Goal: Navigation & Orientation: Find specific page/section

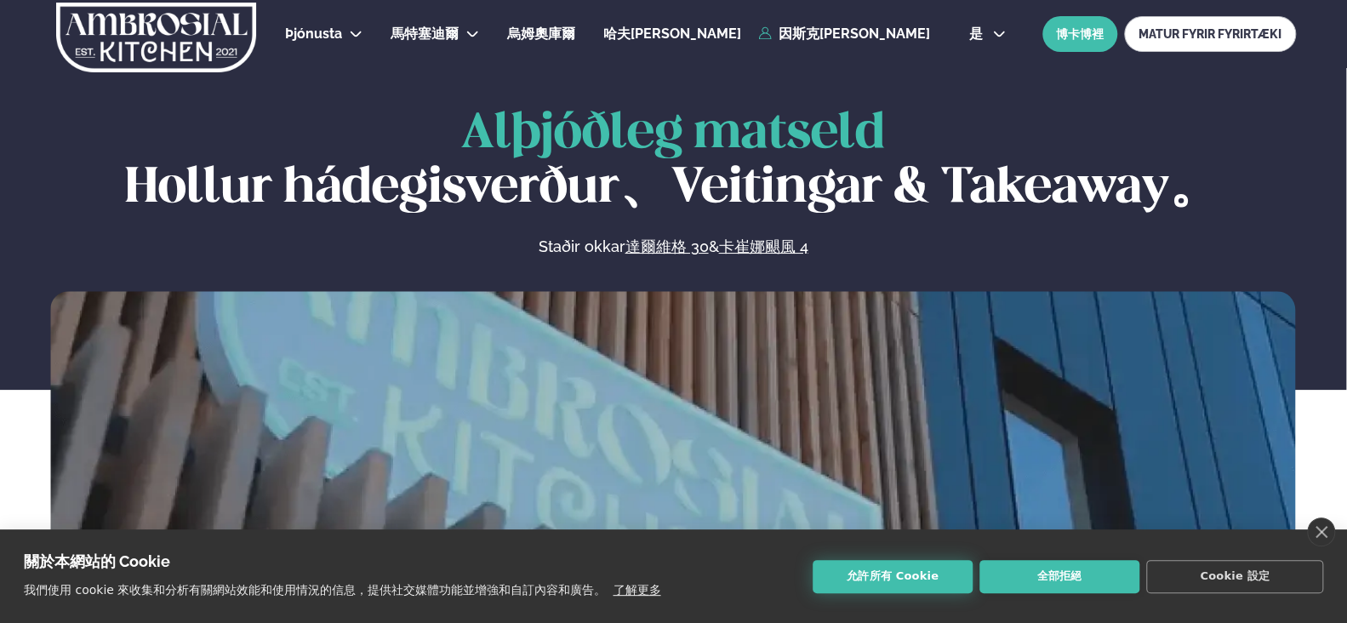
click at [904, 585] on button "允許所有 Cookie" at bounding box center [893, 576] width 160 height 33
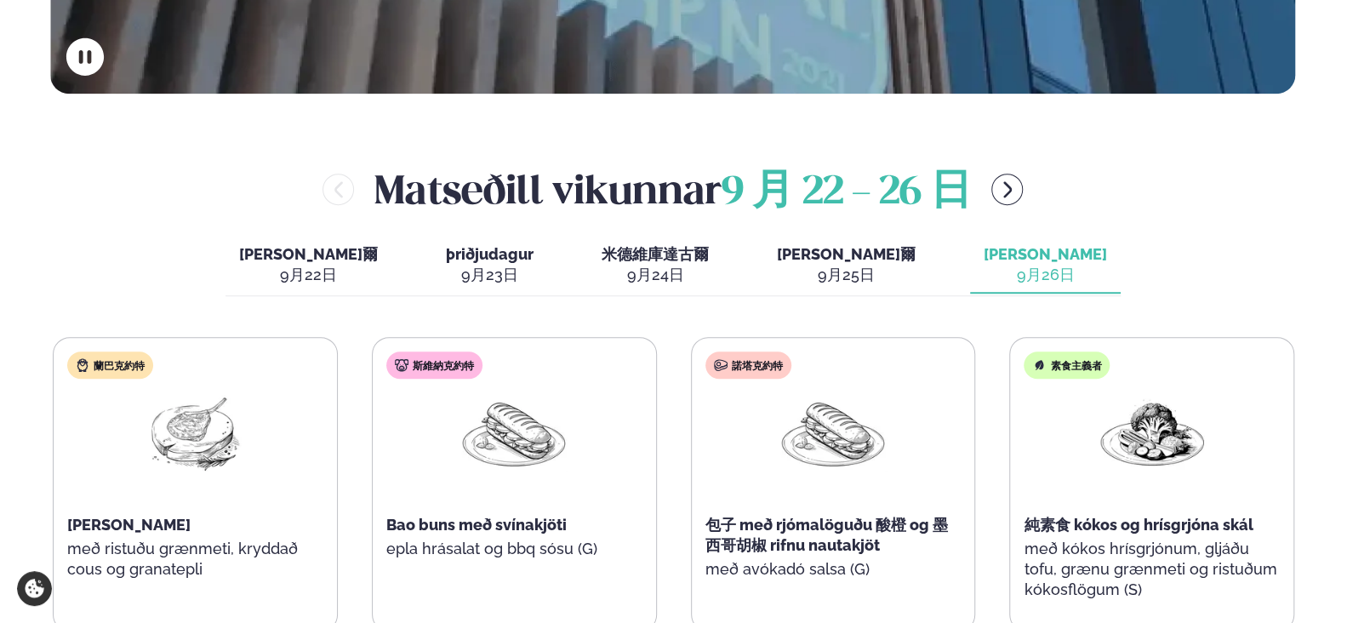
scroll to position [596, 0]
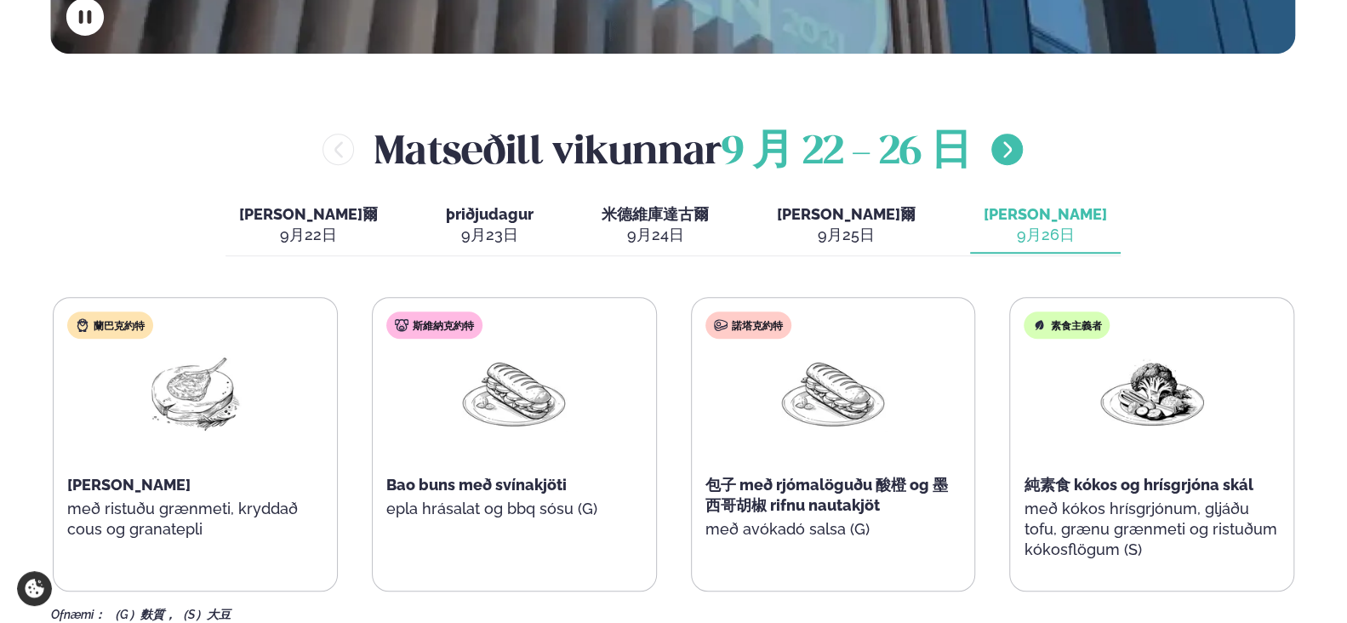
click at [1008, 155] on icon "選單按鈕右" at bounding box center [1007, 150] width 20 height 20
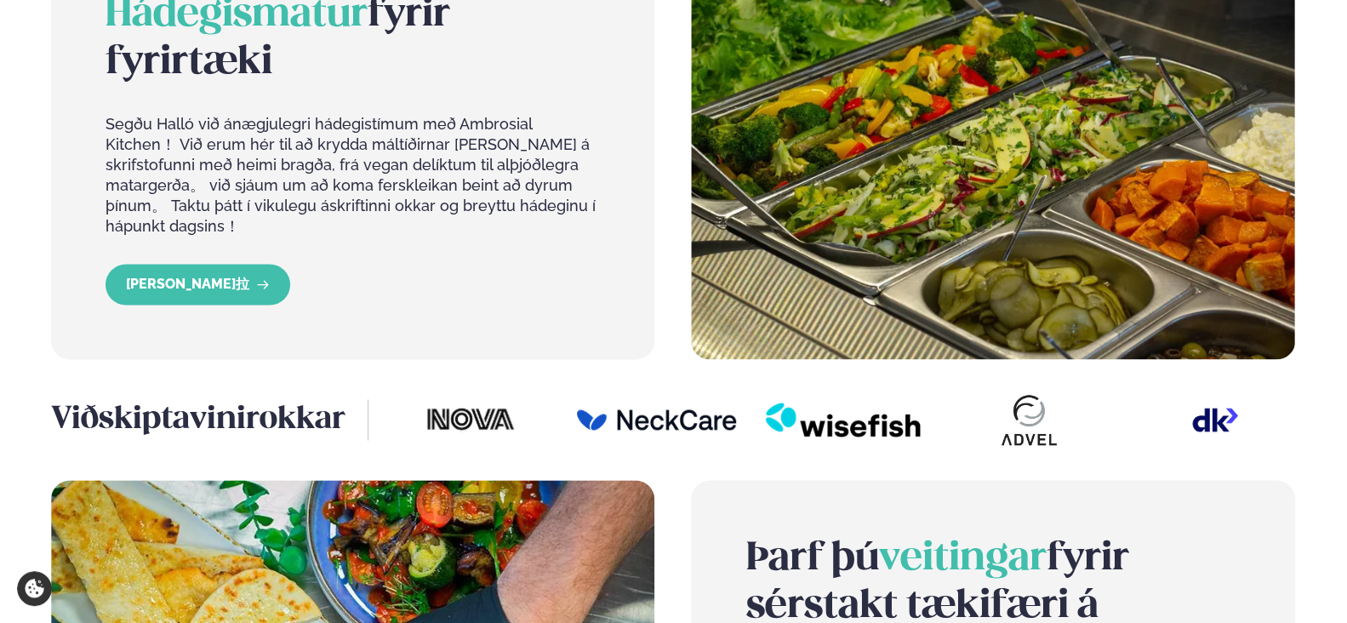
scroll to position [1532, 0]
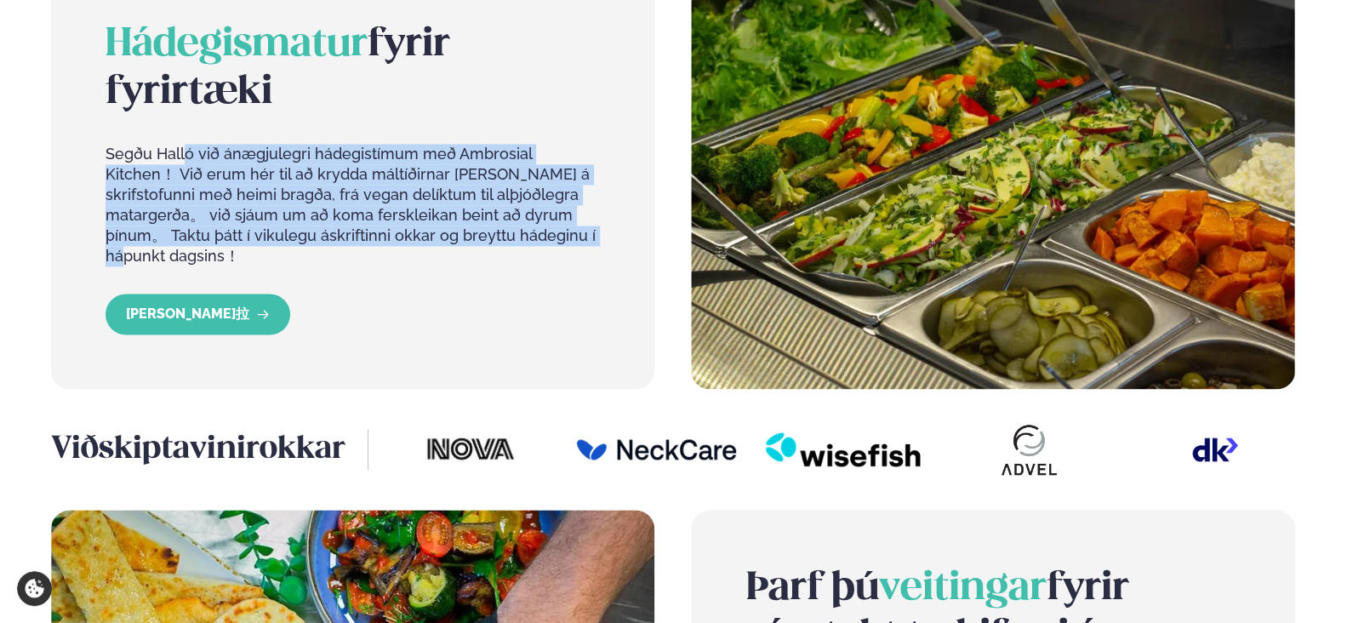
drag, startPoint x: 185, startPoint y: 157, endPoint x: 533, endPoint y: 254, distance: 360.7
click at [531, 254] on div "Hádegismatur fyrir fyrirtæki Segðu Halló við ánægjulegri hádegistímum með Ambro…" at bounding box center [353, 157] width 494 height 272
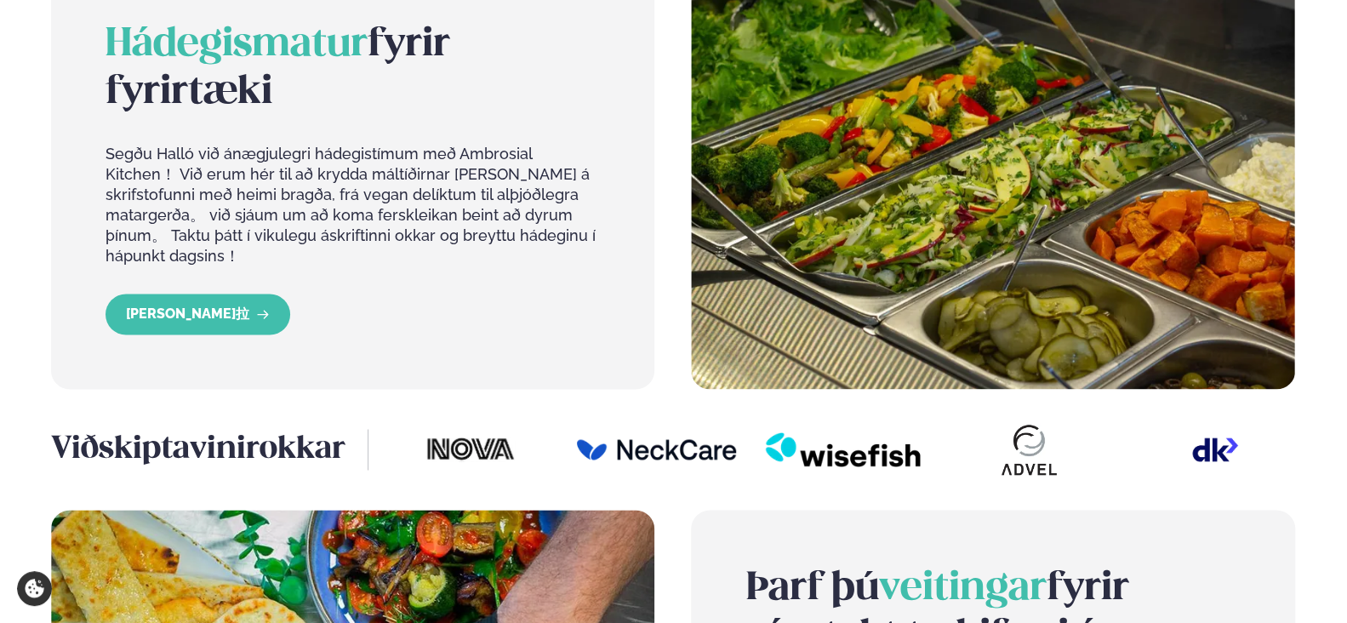
click at [668, 351] on div "Hádegismatur fyrir fyrirtæki Segðu Halló við ánægjulegri hádegistímum með Ambro…" at bounding box center [673, 178] width 1244 height 422
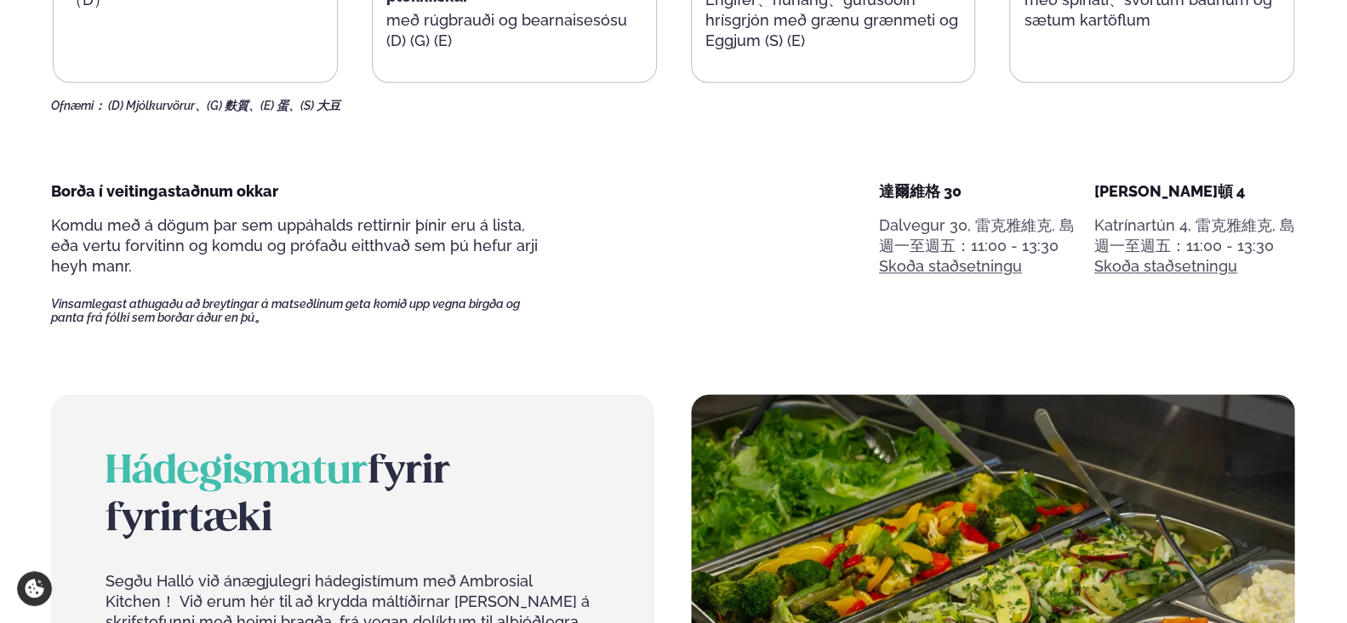
scroll to position [1106, 0]
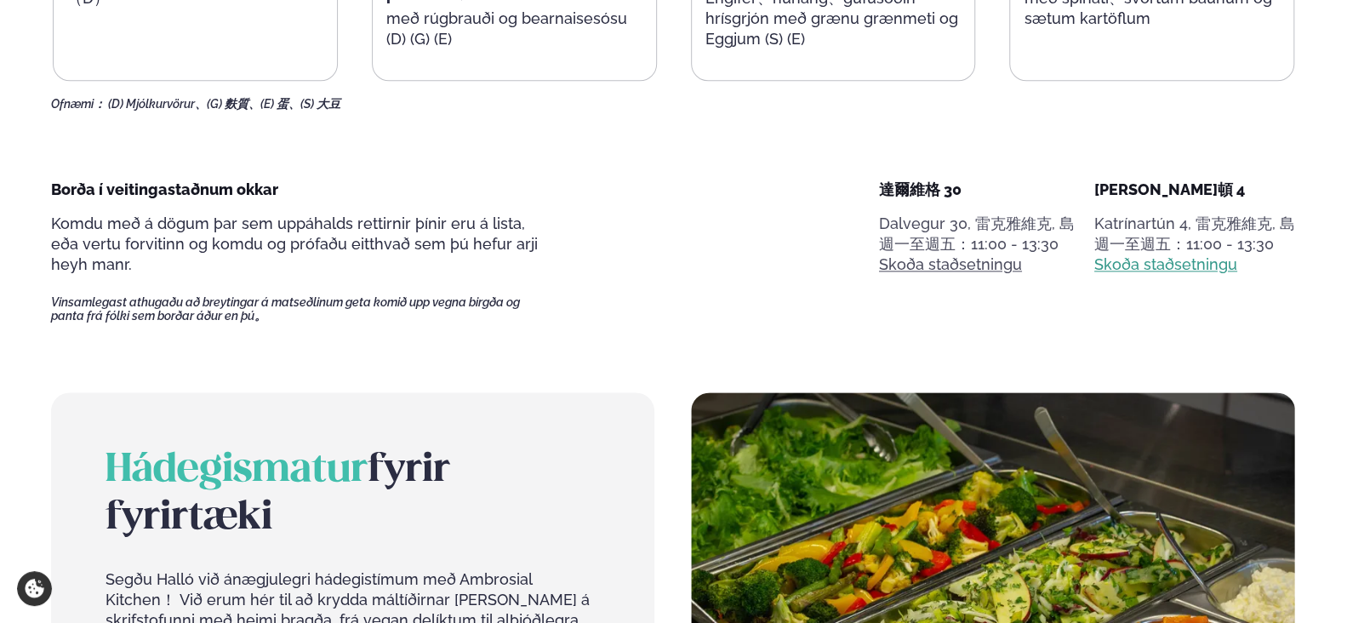
click at [1153, 260] on font "Skoða staðsetningu" at bounding box center [1165, 264] width 143 height 18
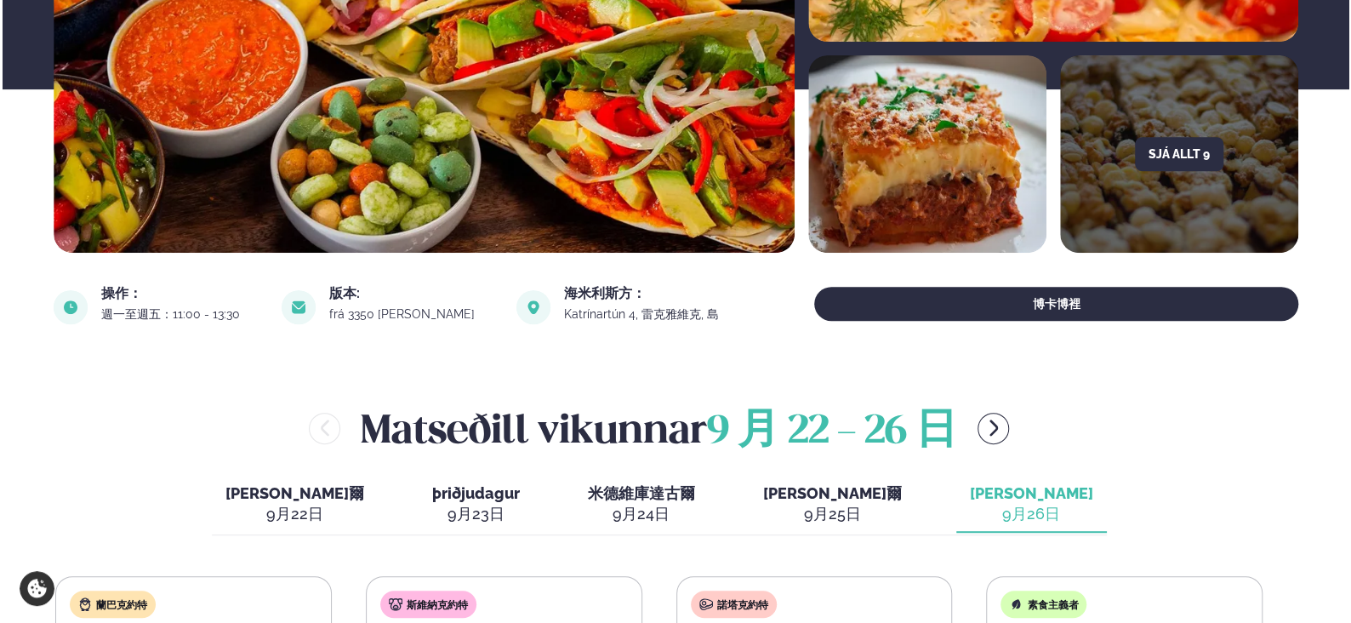
scroll to position [340, 0]
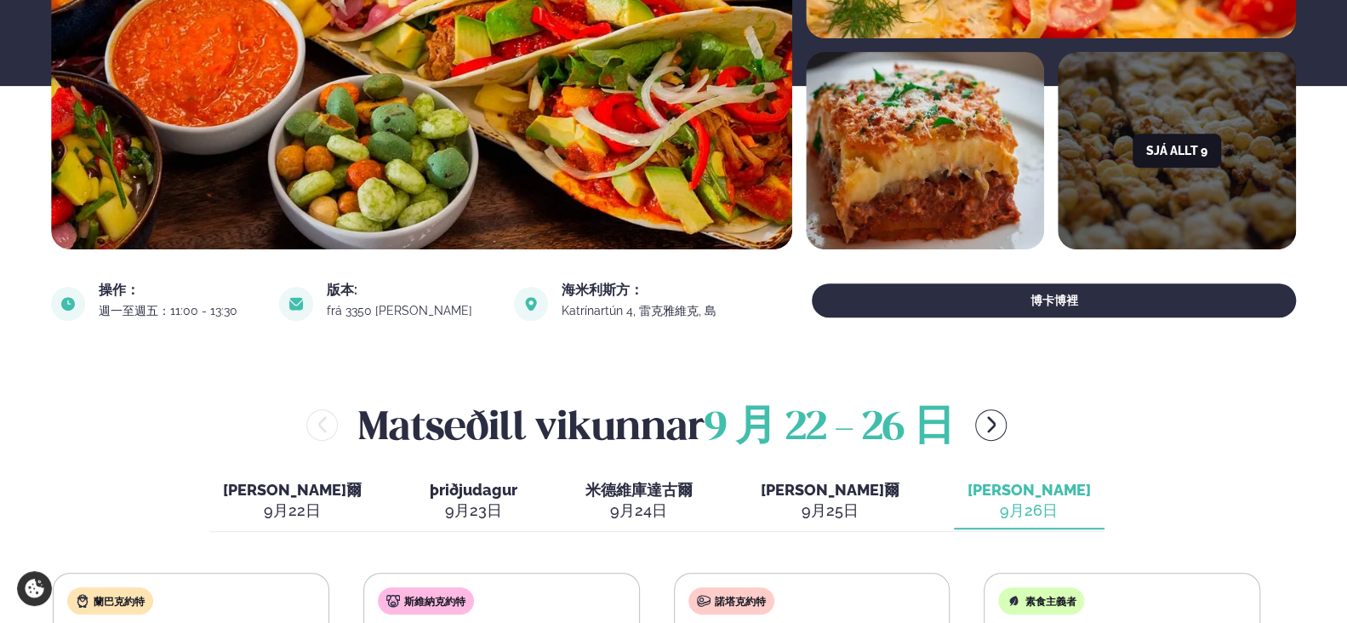
click at [1191, 148] on font "Sjá allt 9" at bounding box center [1176, 151] width 61 height 14
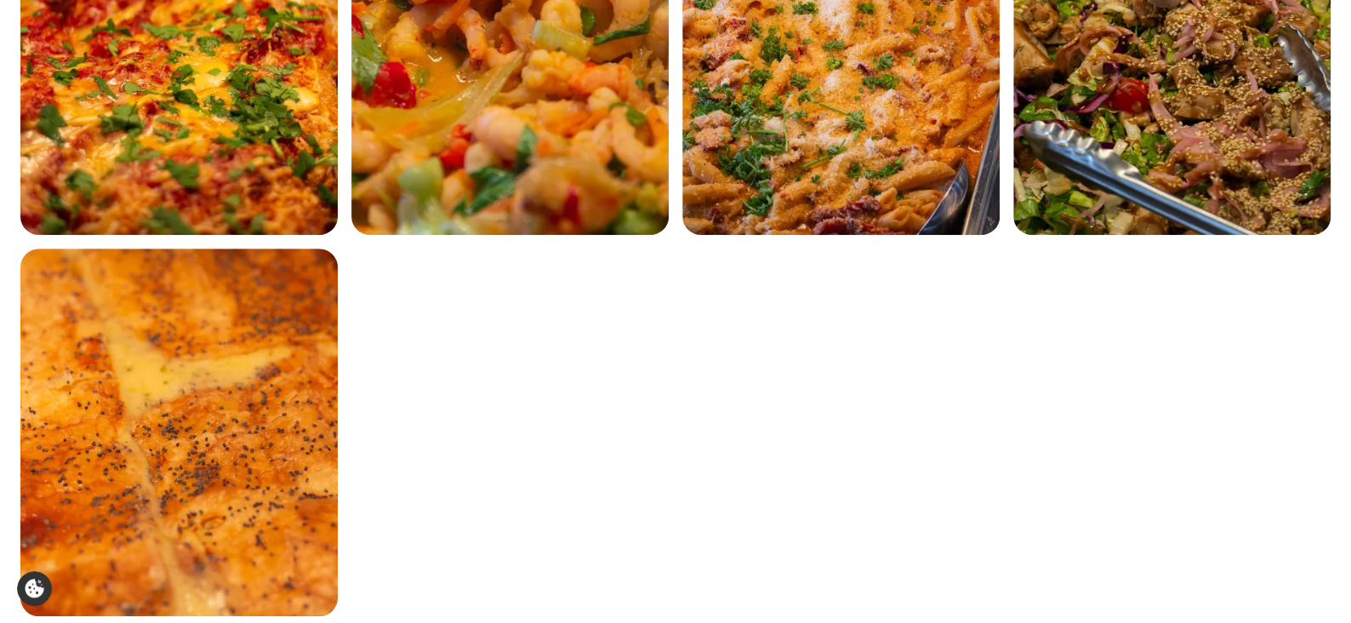
scroll to position [609, 0]
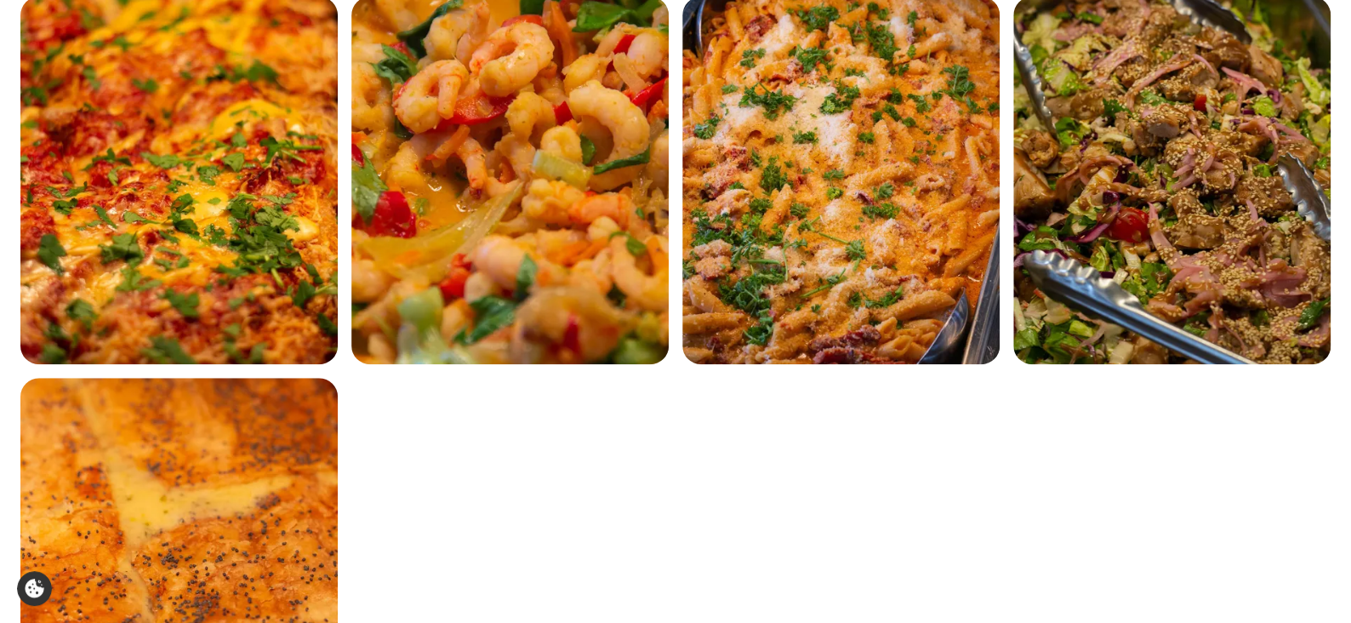
scroll to position [609, 0]
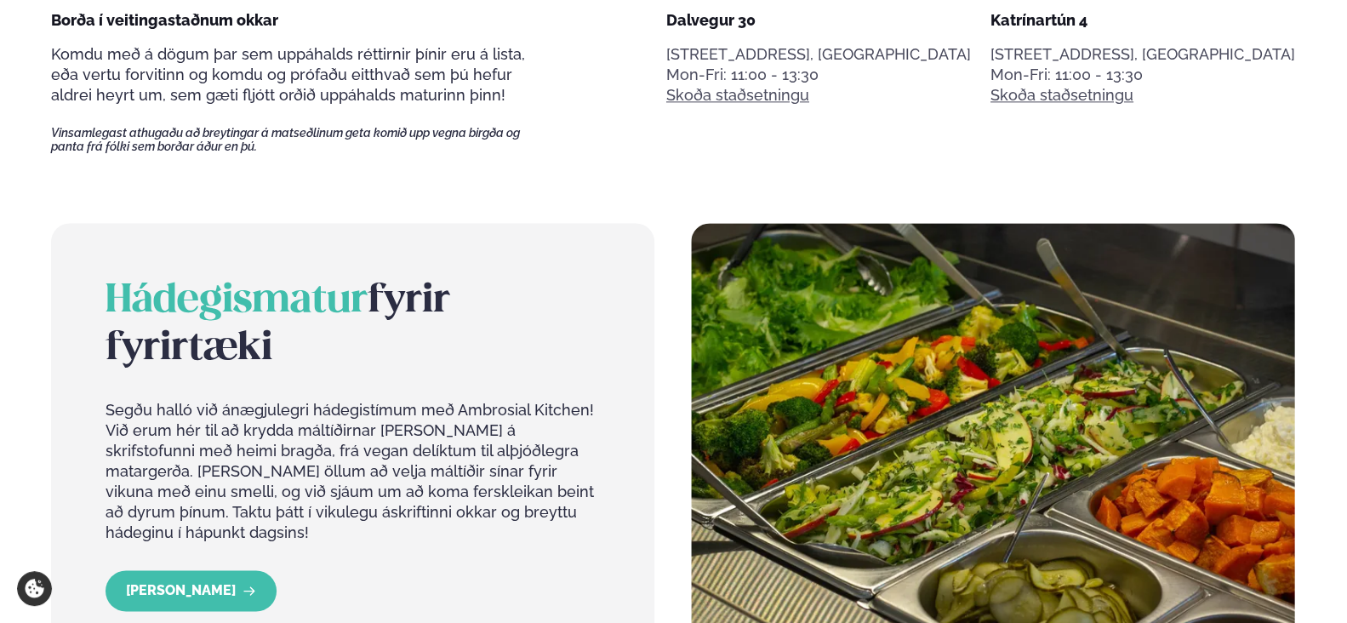
scroll to position [1361, 0]
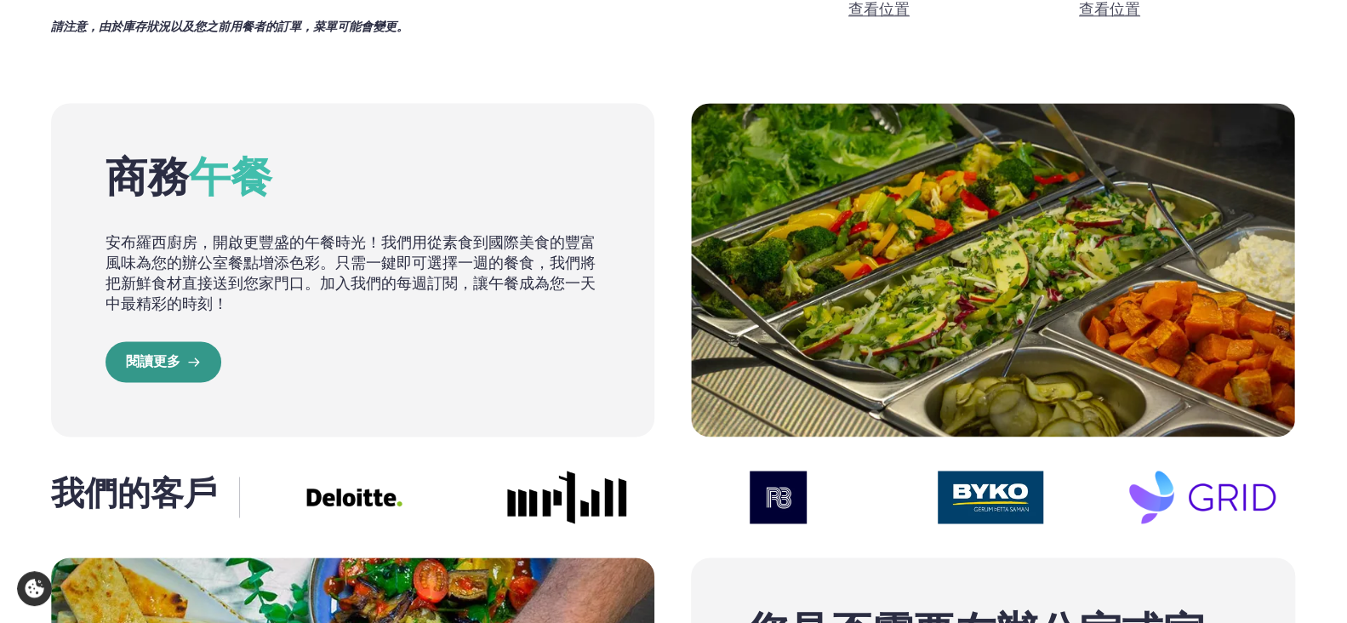
click at [201, 357] on link "閱讀更多" at bounding box center [164, 361] width 116 height 41
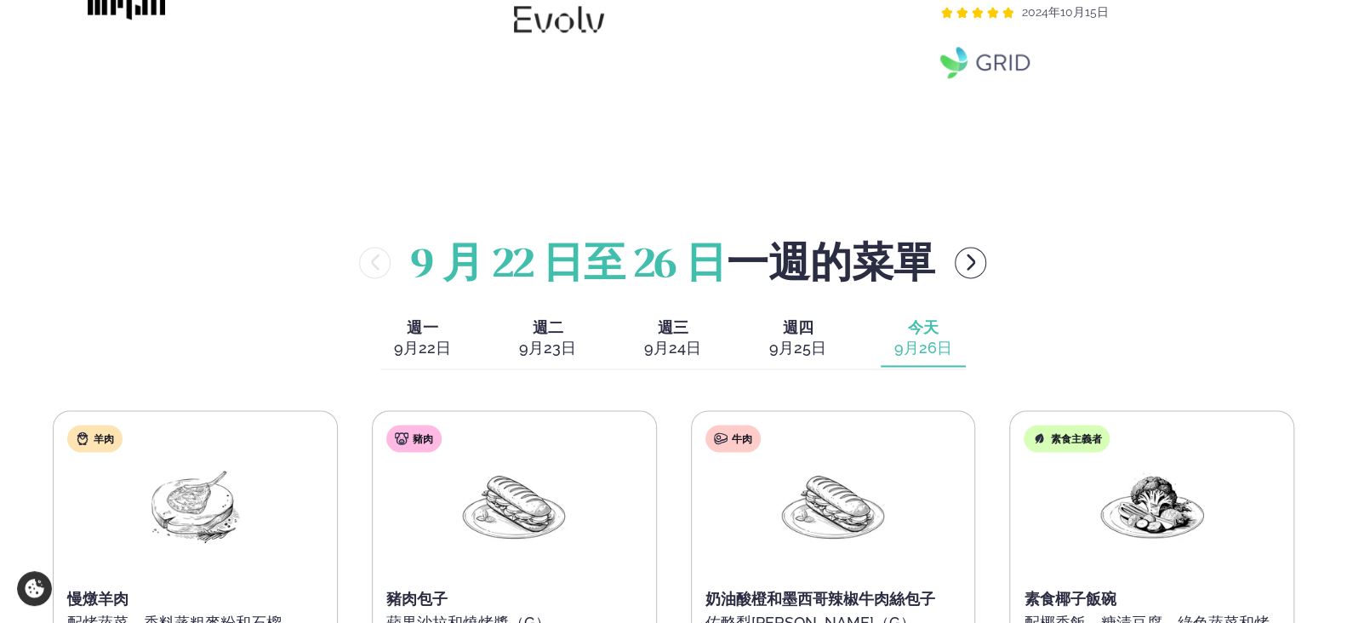
scroll to position [1617, 0]
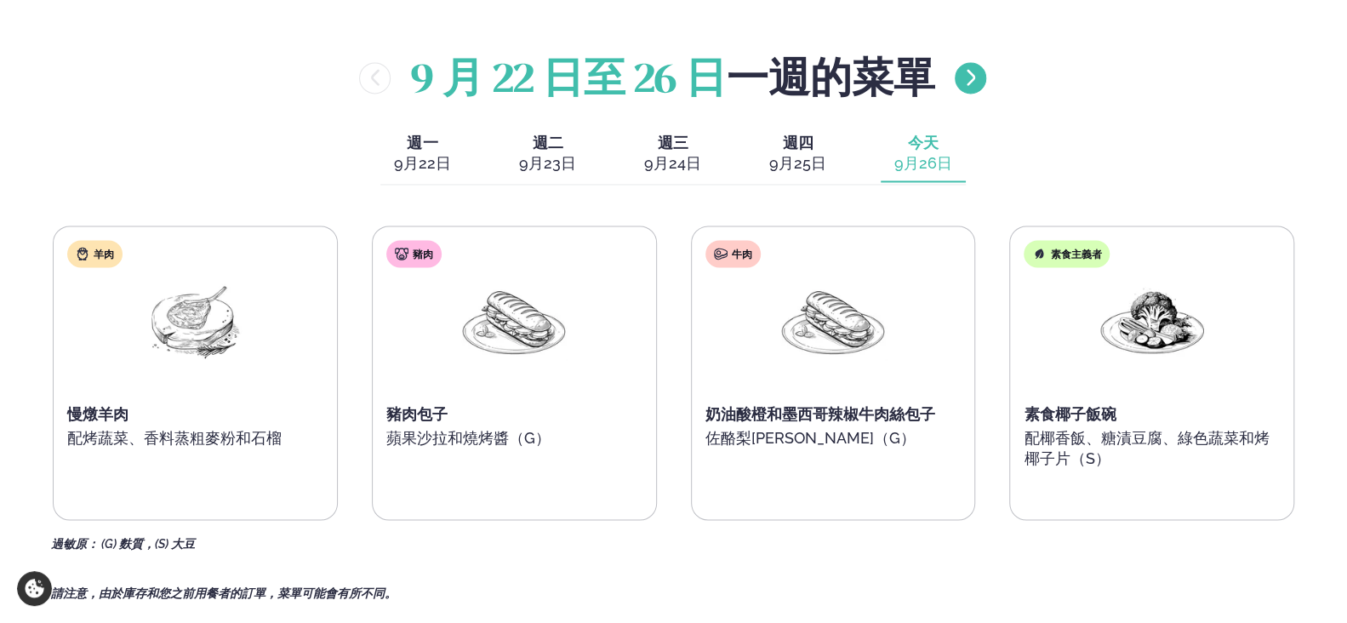
click at [968, 75] on icon "選單按鈕右" at bounding box center [971, 77] width 20 height 20
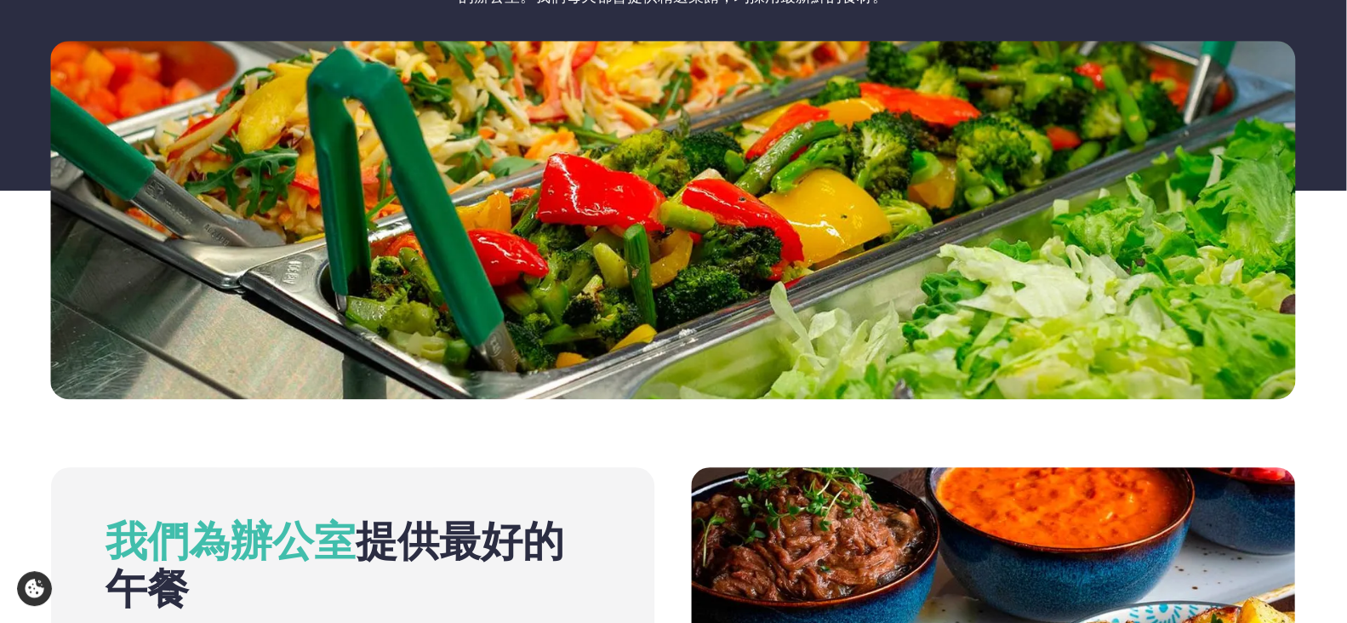
scroll to position [0, 0]
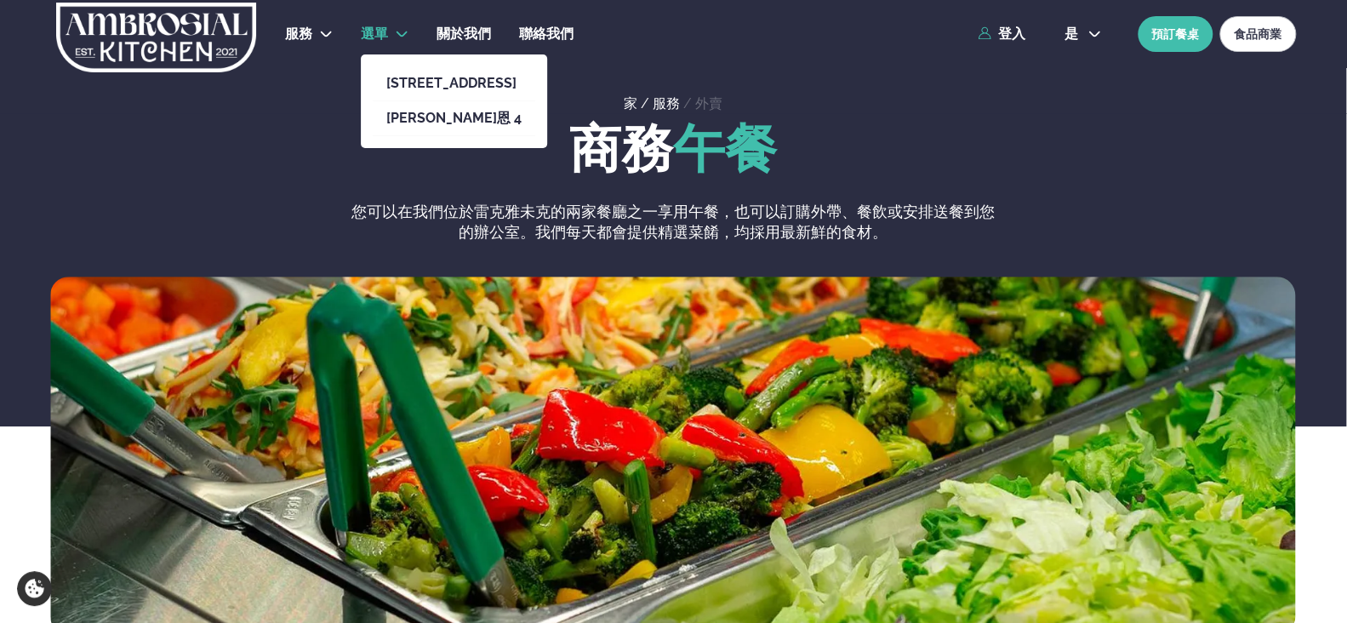
click at [384, 32] on font "選單" at bounding box center [374, 34] width 27 height 16
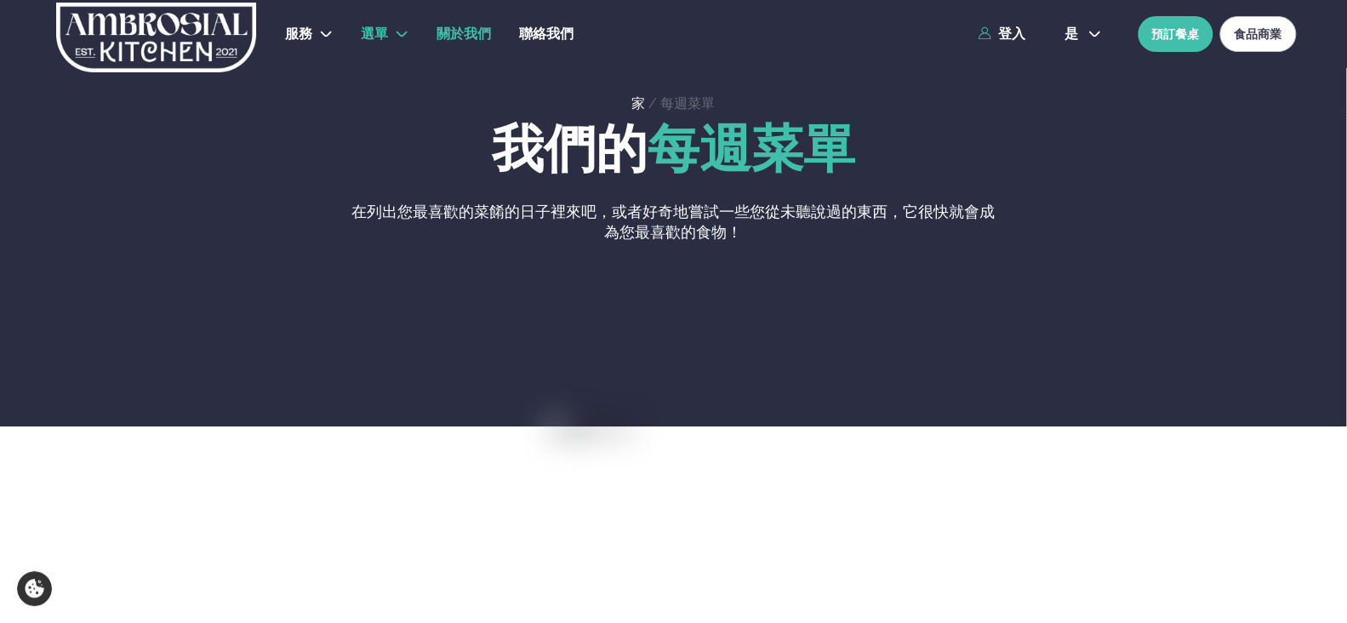
click at [438, 29] on font "關於我們" at bounding box center [463, 34] width 54 height 16
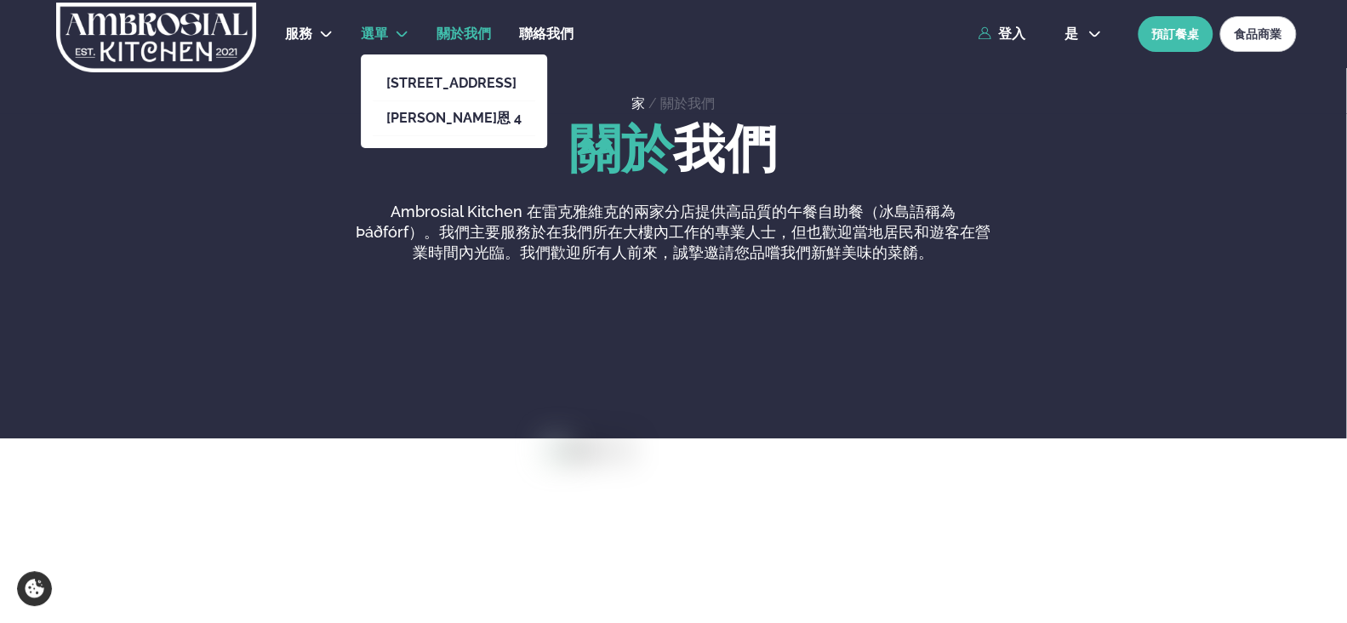
click at [389, 30] on li "選單 [STREET_ADDRESS] [PERSON_NAME]恩 4" at bounding box center [385, 34] width 48 height 41
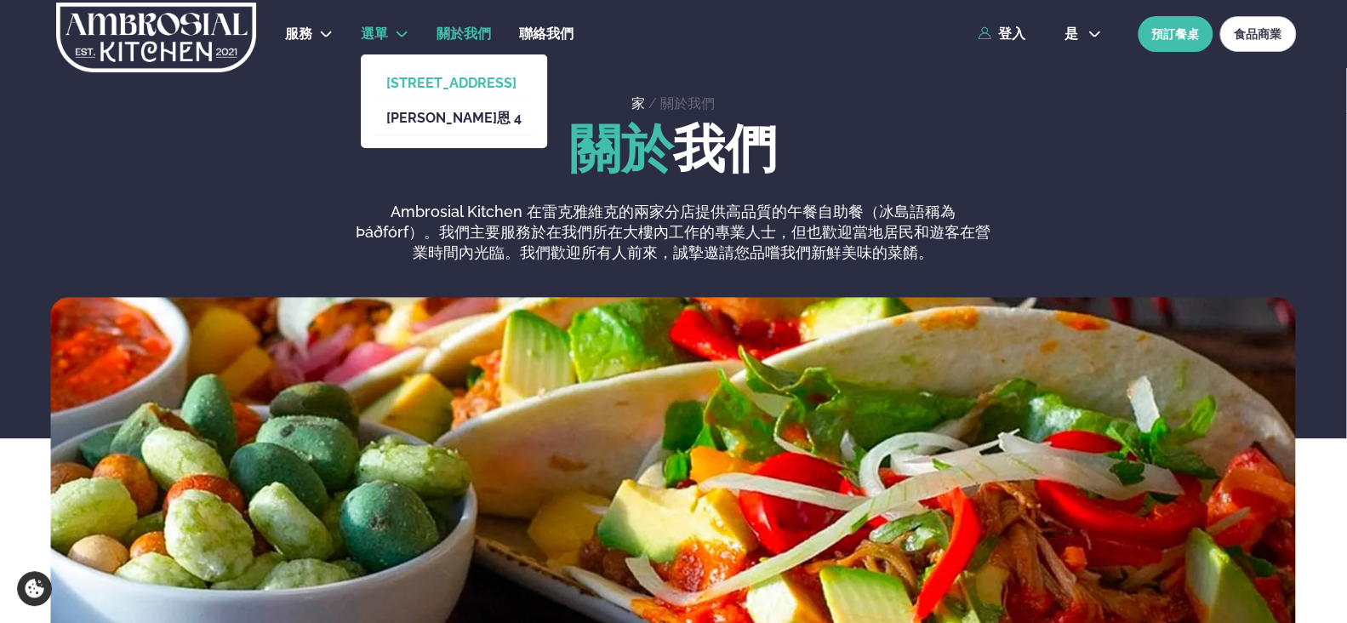
click at [420, 87] on font "[STREET_ADDRESS]" at bounding box center [451, 83] width 130 height 16
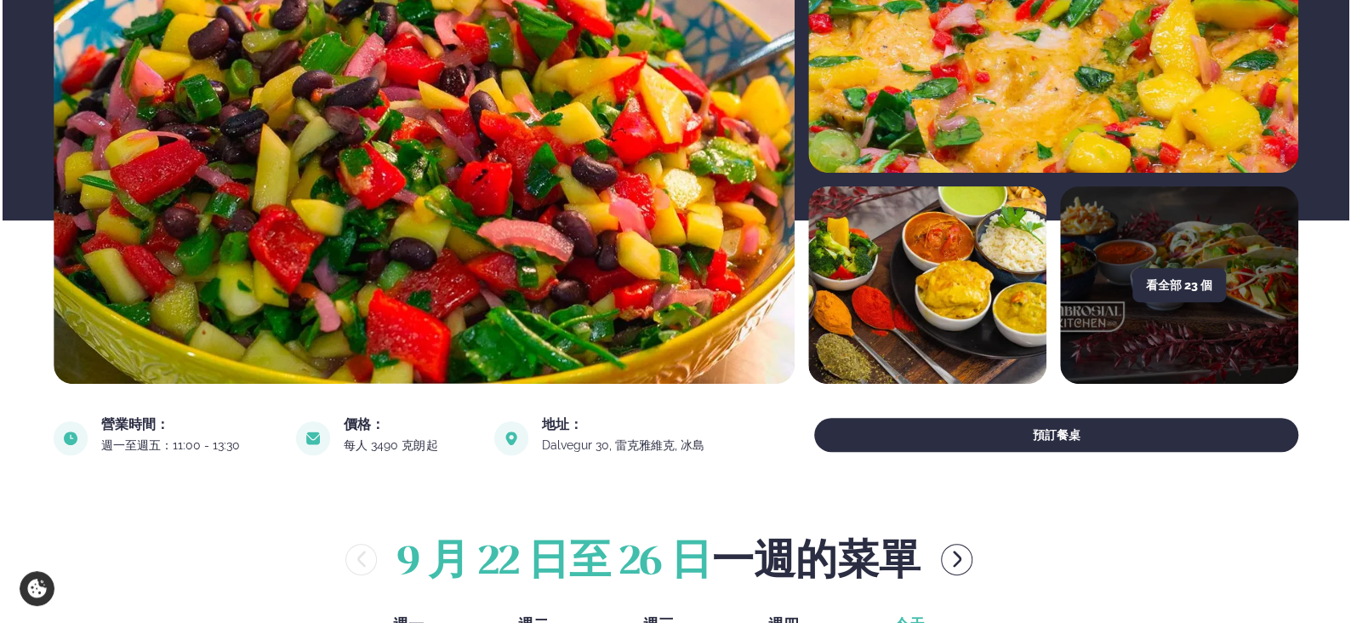
scroll to position [255, 0]
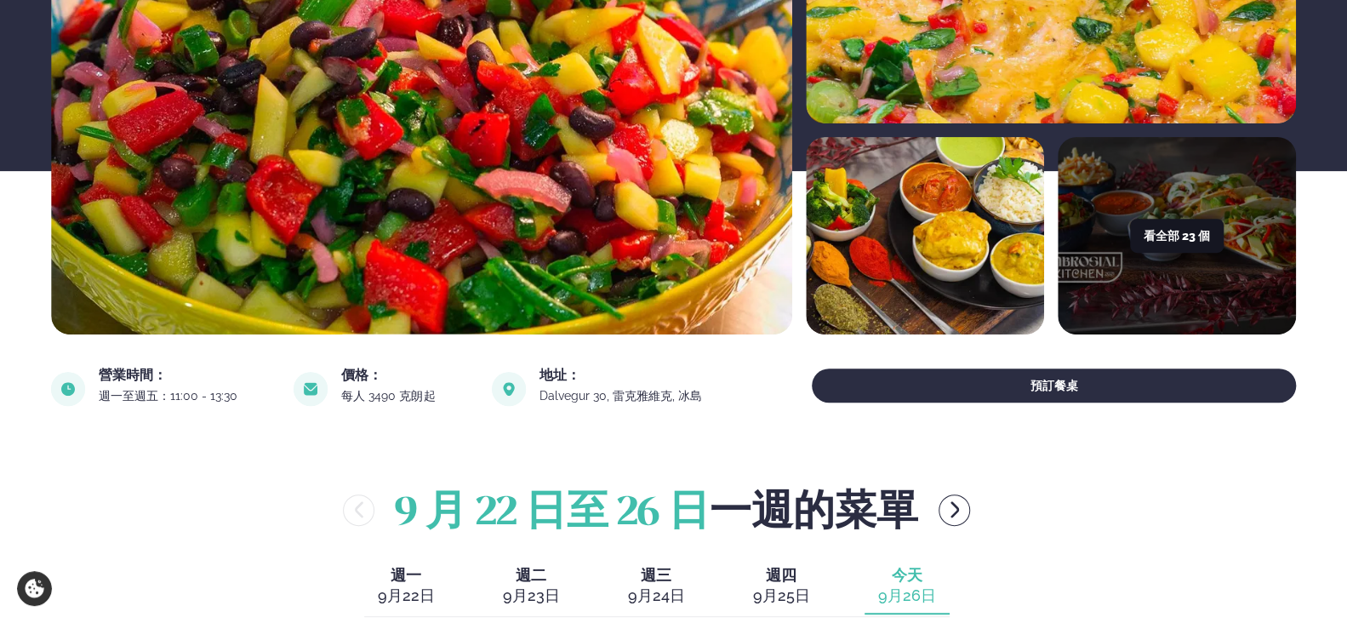
click at [1171, 240] on font "看全部 23 個" at bounding box center [1177, 236] width 66 height 14
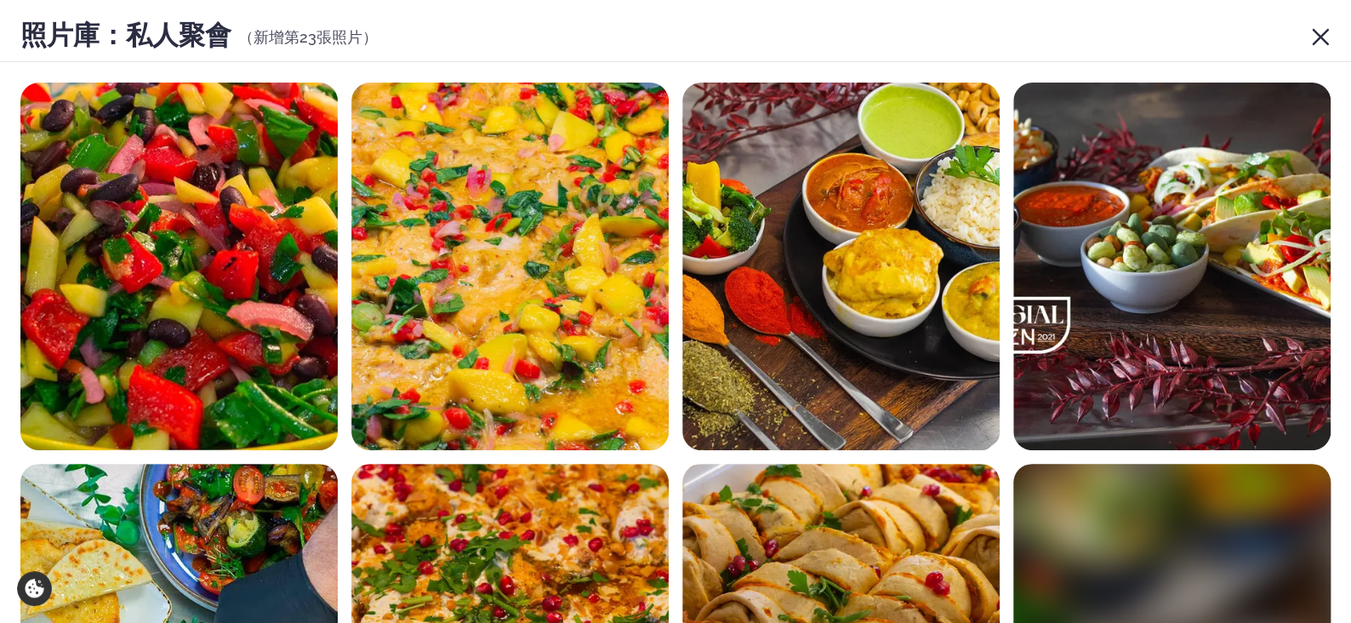
click at [1324, 34] on icon at bounding box center [1320, 37] width 20 height 20
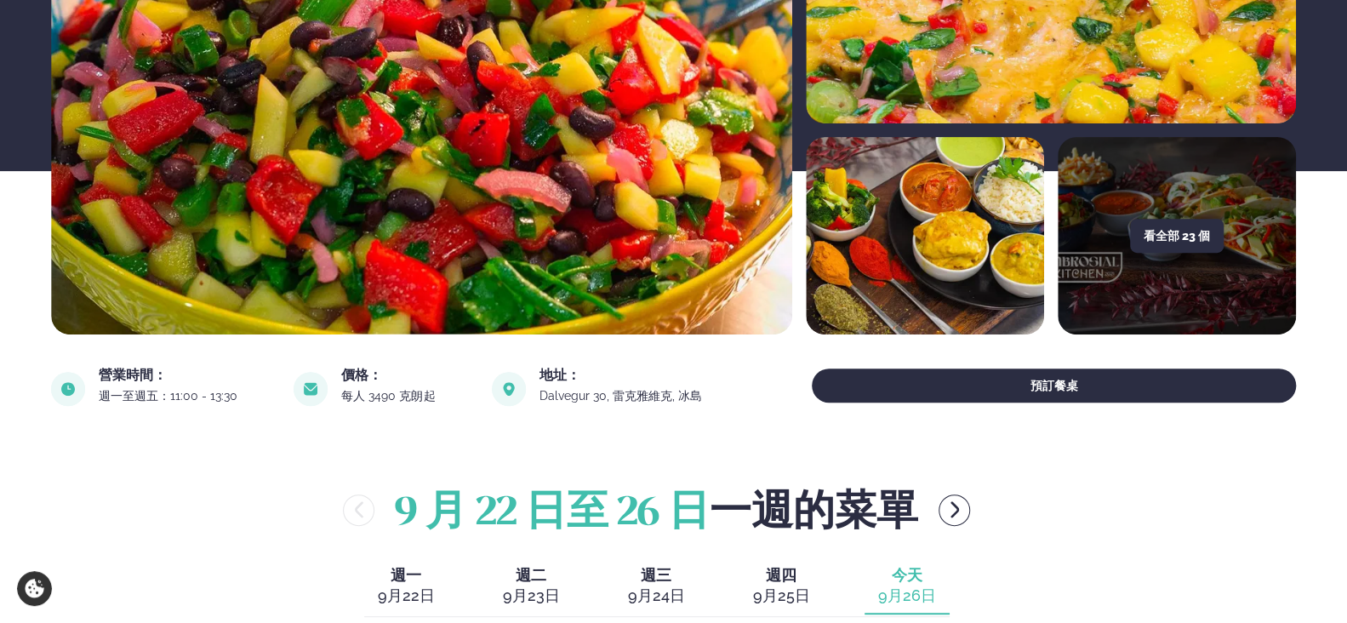
click at [1212, 262] on div "看全部 23 個" at bounding box center [1177, 235] width 238 height 197
click at [1188, 231] on font "看全部 23 個" at bounding box center [1177, 236] width 66 height 14
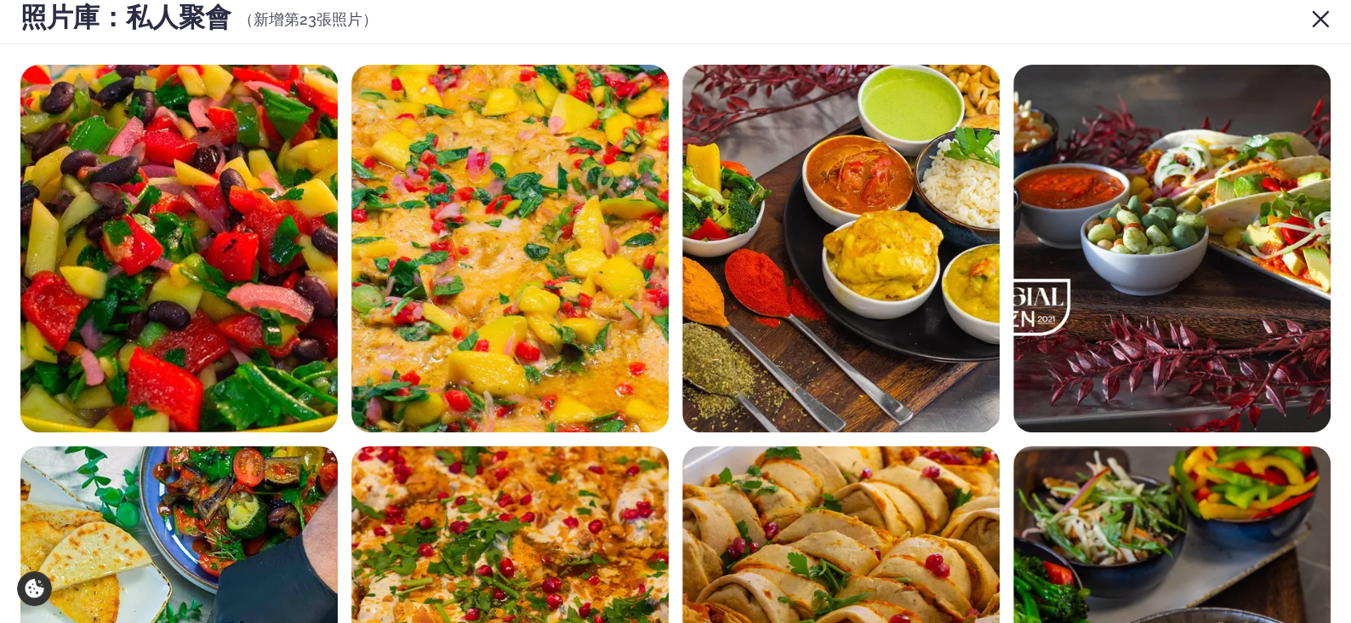
scroll to position [0, 0]
